Goal: Navigation & Orientation: Find specific page/section

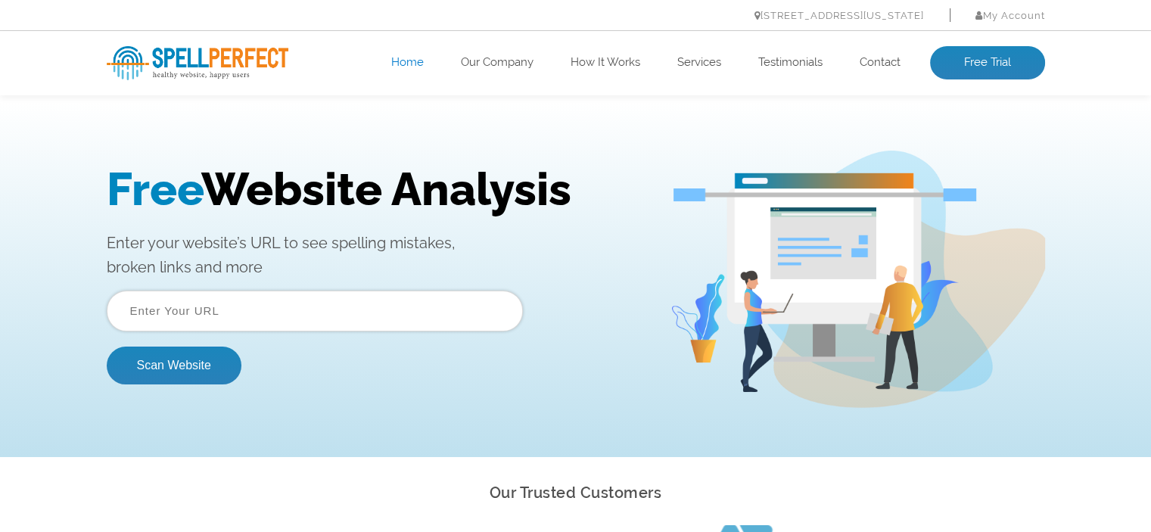
click at [491, 51] on ul "Home Our Company How It Works Services Testimonials Contact Free Trial" at bounding box center [669, 62] width 750 height 33
click at [492, 55] on link "Our Company" at bounding box center [497, 62] width 73 height 15
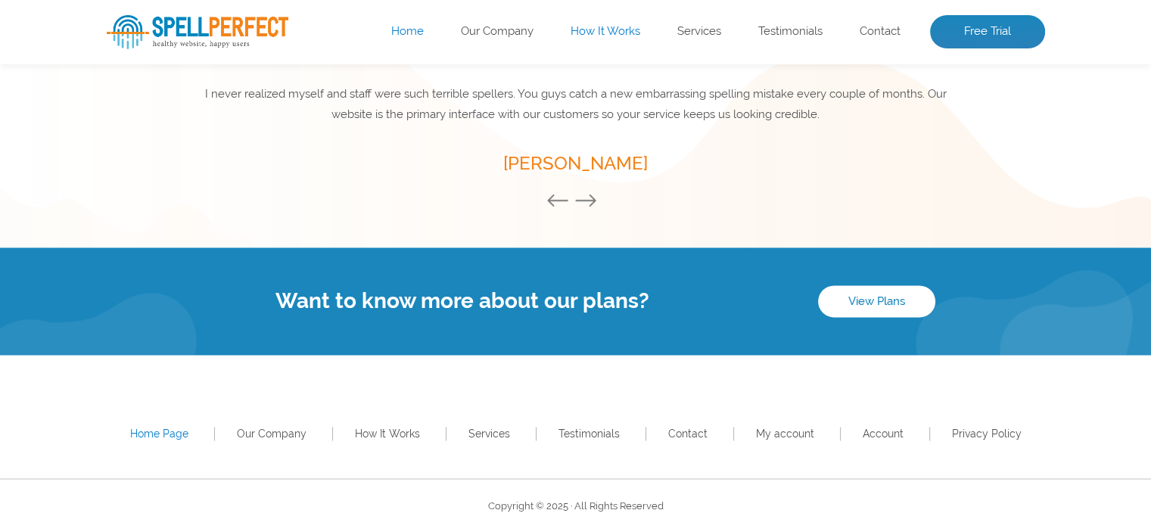
click at [624, 24] on link "How It Works" at bounding box center [605, 31] width 70 height 15
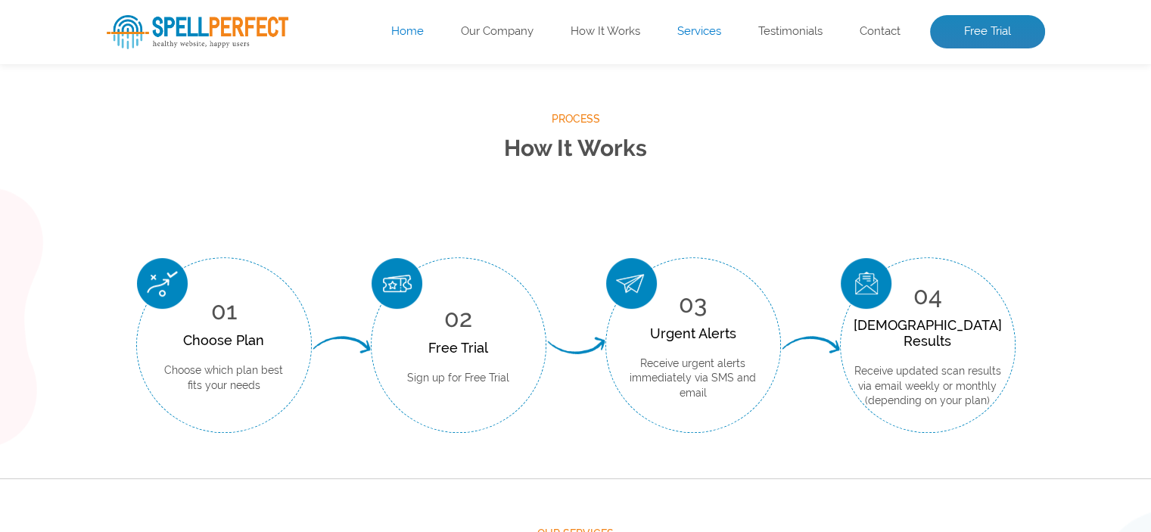
click at [697, 30] on link "Services" at bounding box center [699, 31] width 44 height 15
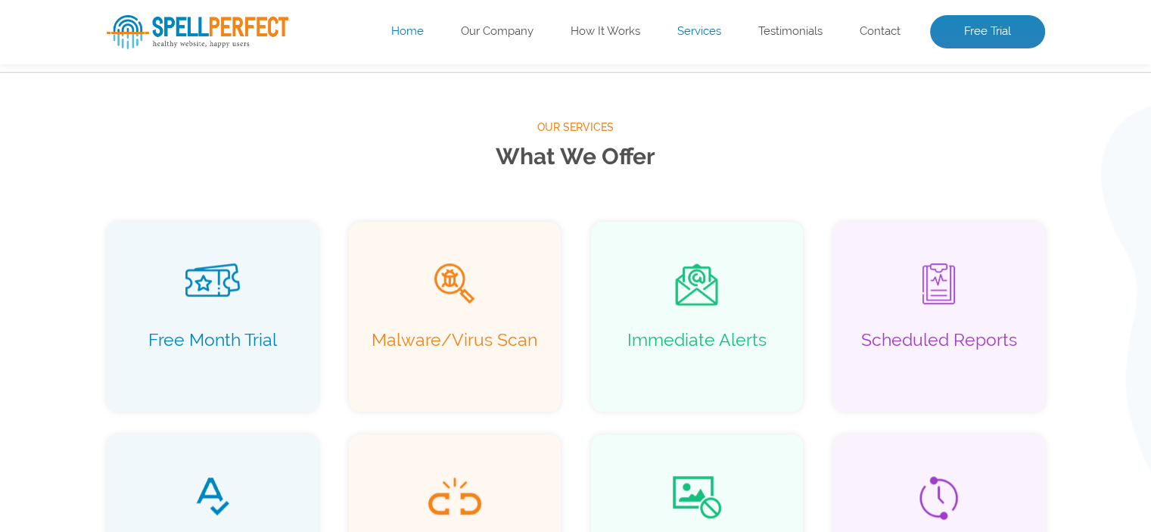
scroll to position [974, 0]
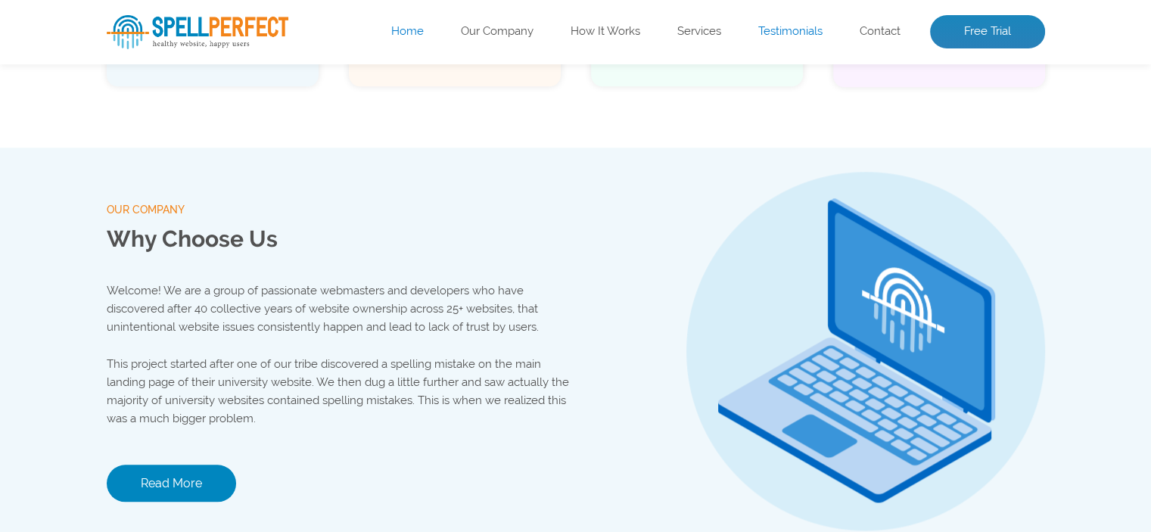
click at [789, 30] on link "Testimonials" at bounding box center [790, 31] width 64 height 15
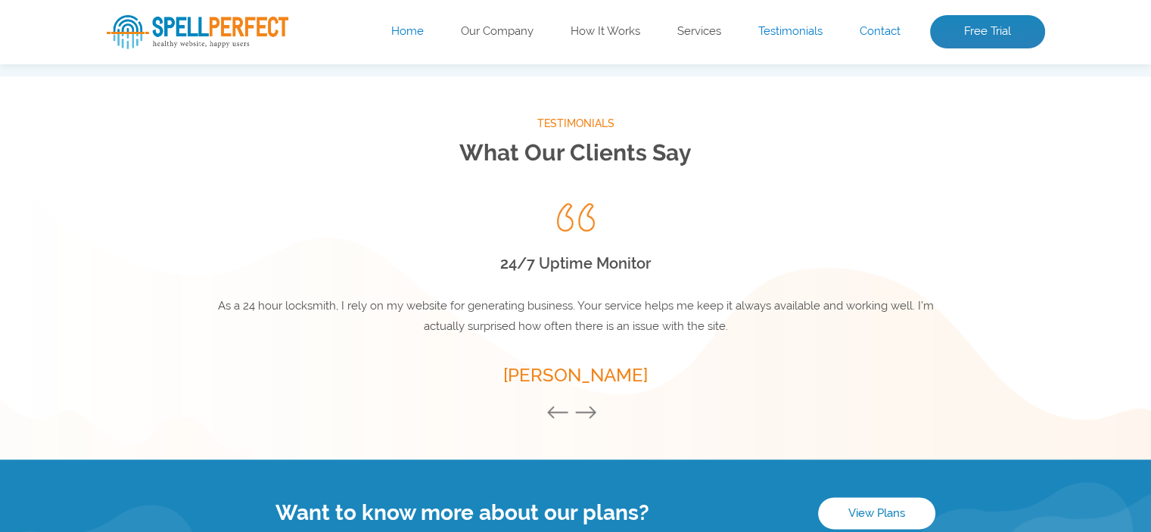
scroll to position [1994, 0]
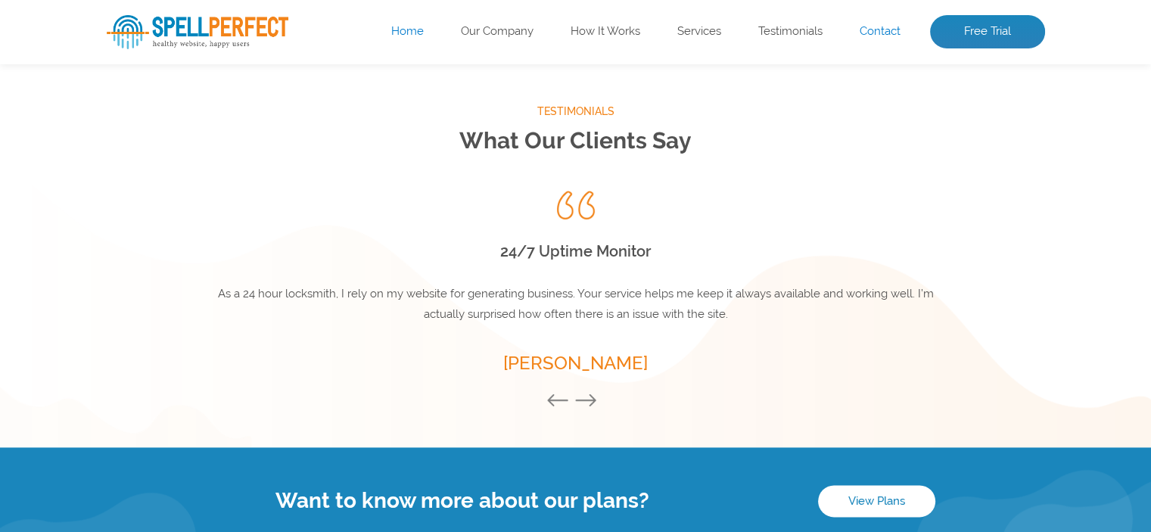
click at [878, 26] on link "Contact" at bounding box center [879, 31] width 41 height 15
click at [878, 31] on link "Contact" at bounding box center [879, 31] width 41 height 15
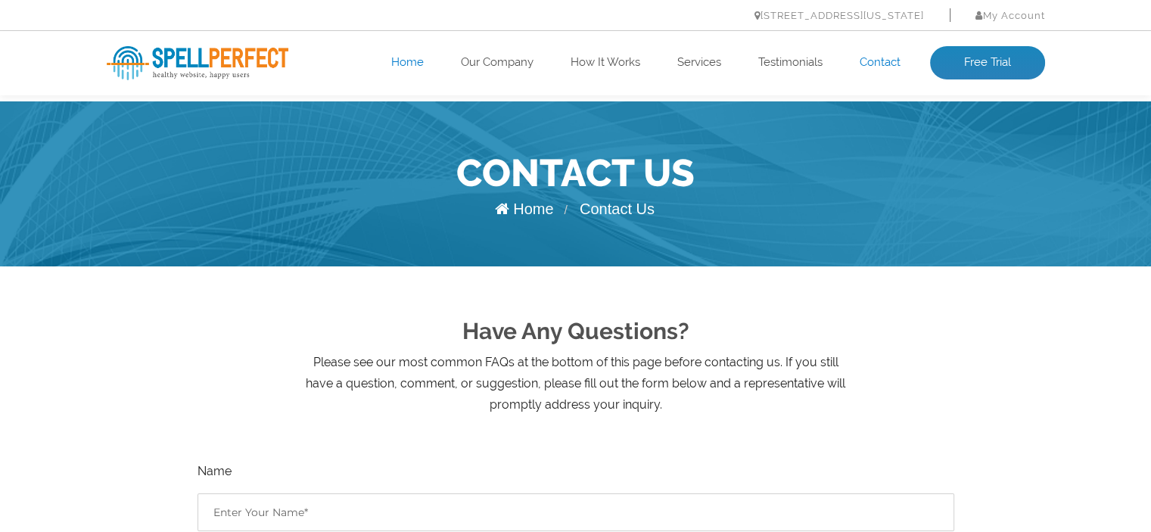
click at [399, 61] on link "Home" at bounding box center [407, 62] width 33 height 15
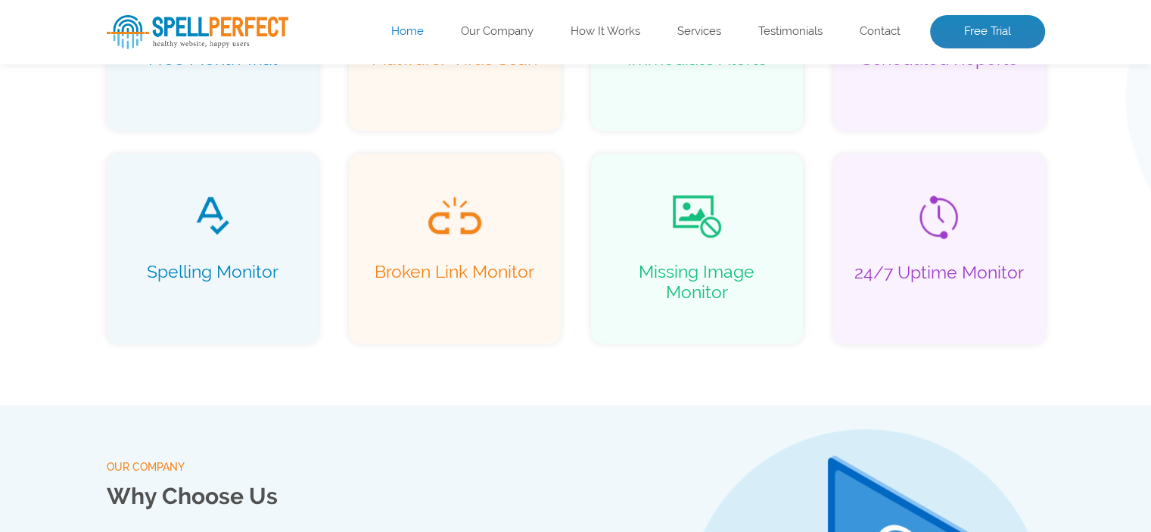
scroll to position [1135, 0]
